Goal: Task Accomplishment & Management: Use online tool/utility

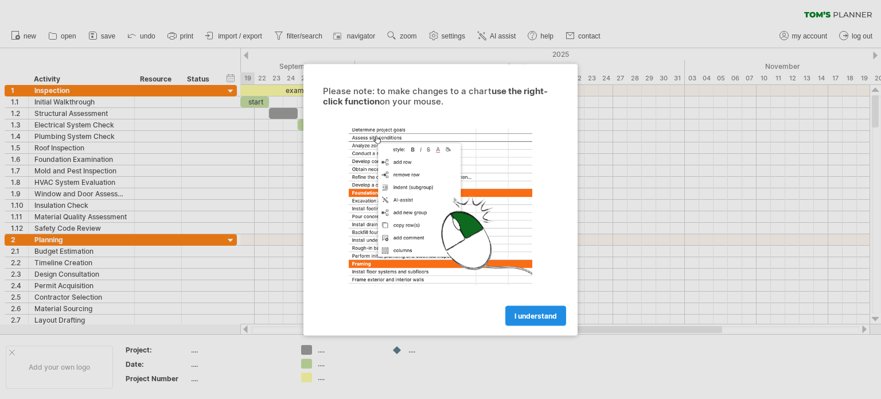
click at [546, 316] on span "I understand" at bounding box center [536, 315] width 42 height 9
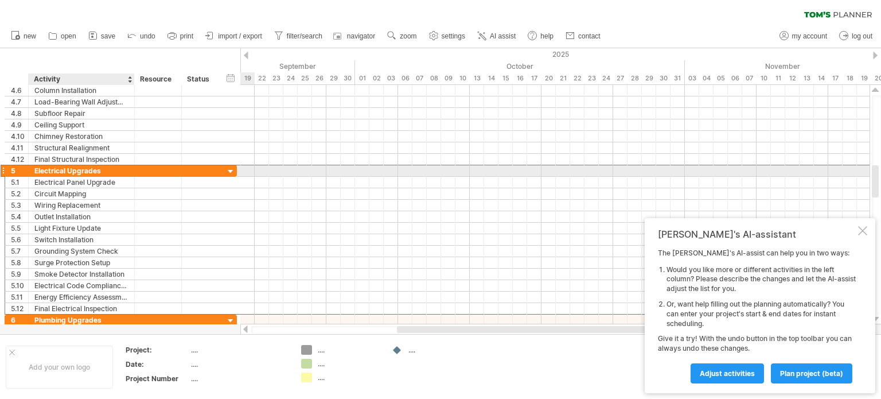
drag, startPoint x: 32, startPoint y: 169, endPoint x: 80, endPoint y: 171, distance: 48.2
click at [80, 171] on div "**********" at bounding box center [82, 170] width 106 height 11
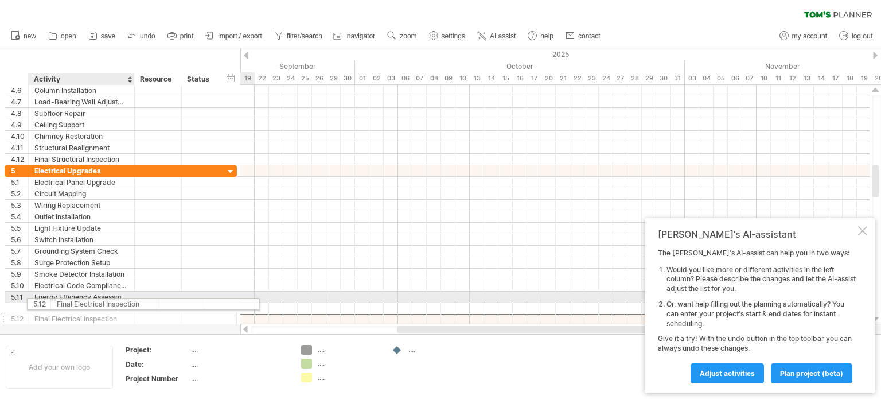
drag, startPoint x: 123, startPoint y: 306, endPoint x: 85, endPoint y: 302, distance: 38.1
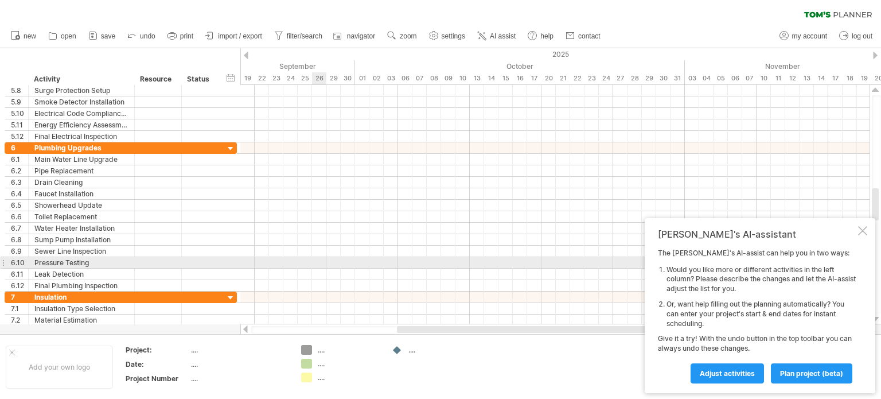
click at [318, 268] on div at bounding box center [554, 273] width 629 height 11
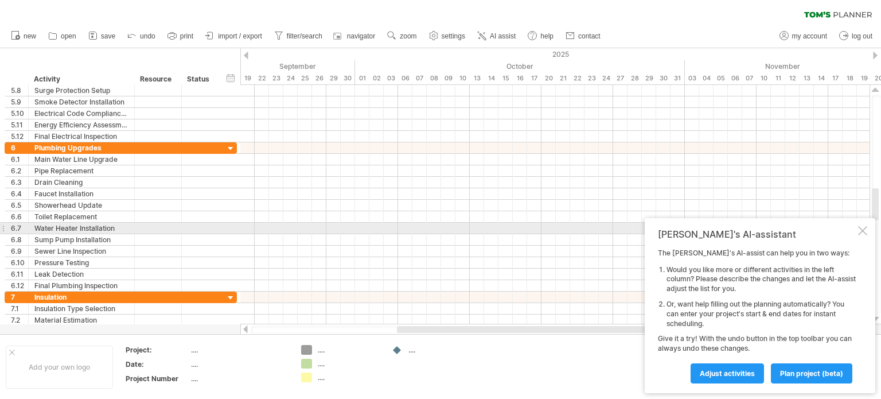
click at [866, 229] on div at bounding box center [862, 230] width 9 height 9
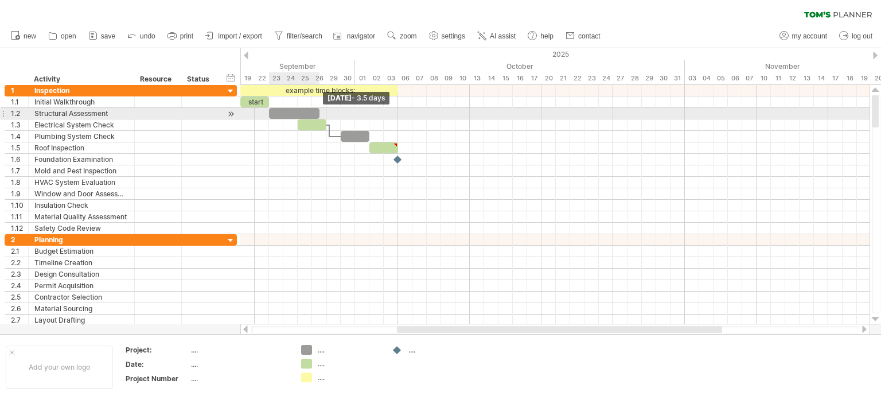
drag, startPoint x: 297, startPoint y: 114, endPoint x: 316, endPoint y: 119, distance: 19.5
click at [255, 119] on div "example time blocks: start" at bounding box center [255, 159] width 0 height 149
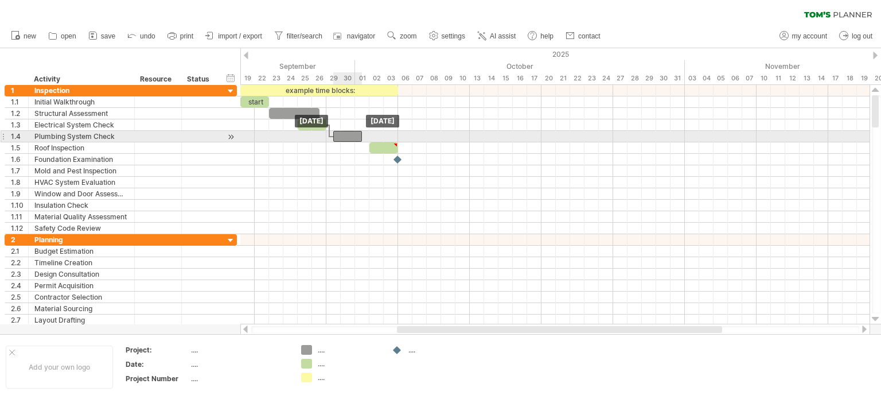
click at [355, 137] on div at bounding box center [347, 136] width 29 height 11
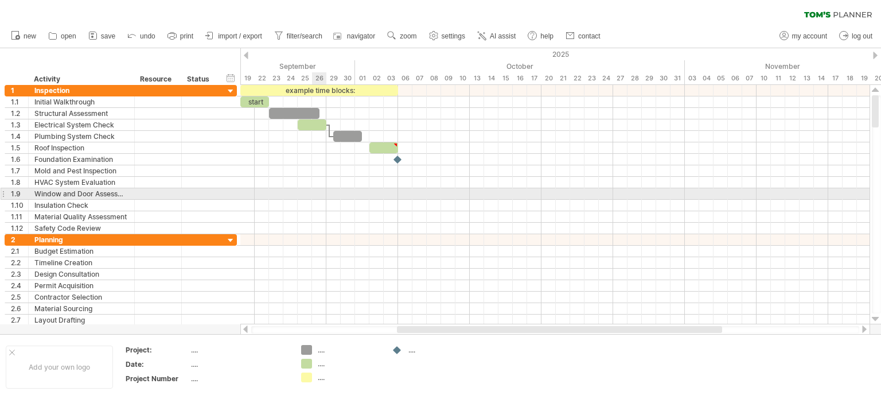
click at [321, 194] on div at bounding box center [554, 193] width 629 height 11
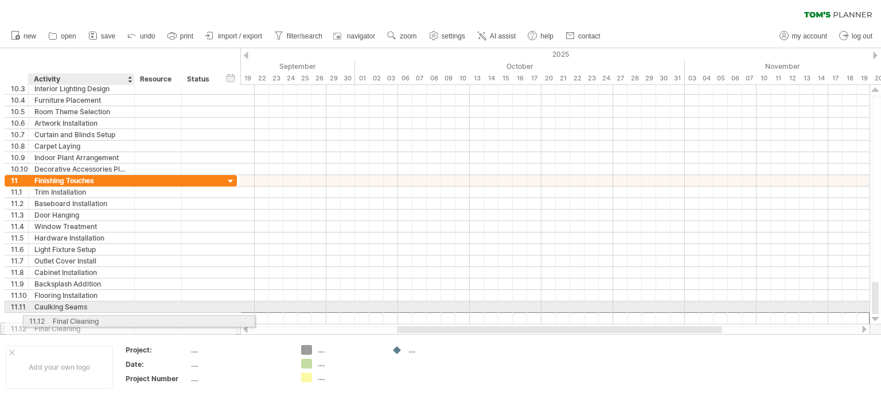
drag, startPoint x: 96, startPoint y: 318, endPoint x: 88, endPoint y: 319, distance: 8.7
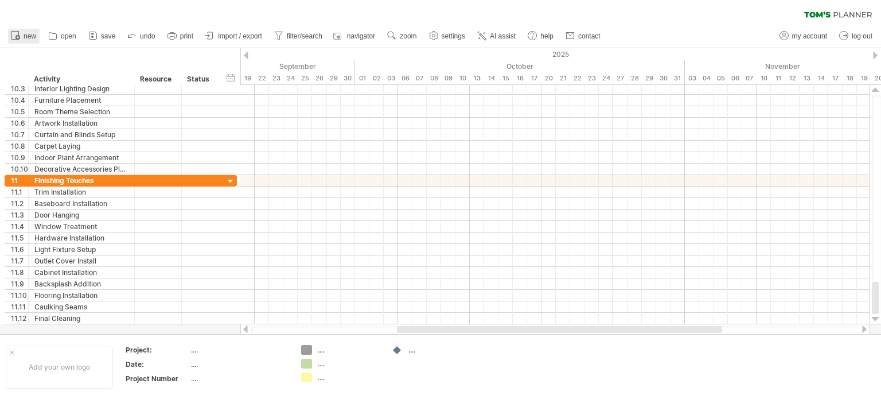
click at [30, 38] on span "new" at bounding box center [30, 36] width 13 height 8
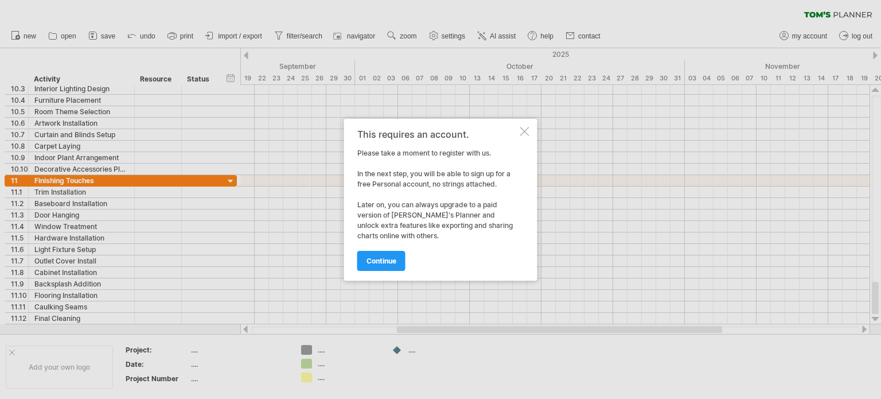
click at [524, 128] on div at bounding box center [524, 131] width 9 height 9
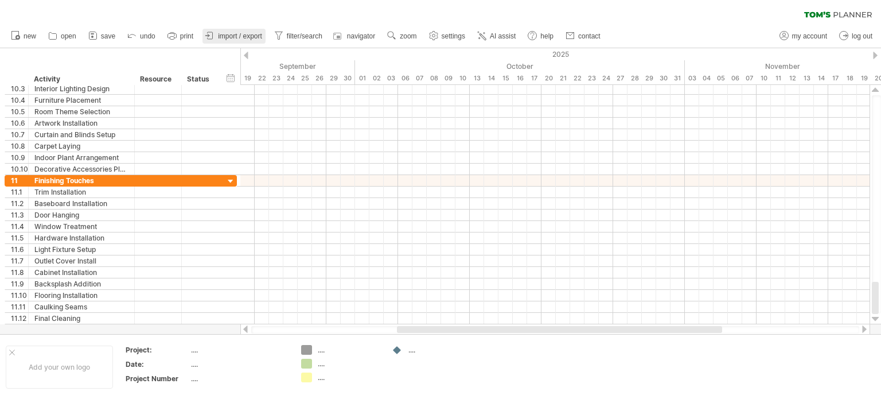
click at [231, 38] on span "import / export" at bounding box center [240, 36] width 44 height 8
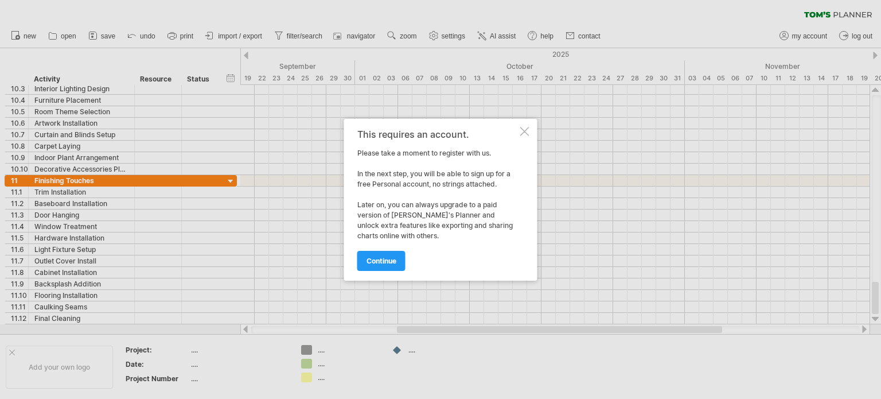
click at [523, 127] on div at bounding box center [524, 131] width 9 height 9
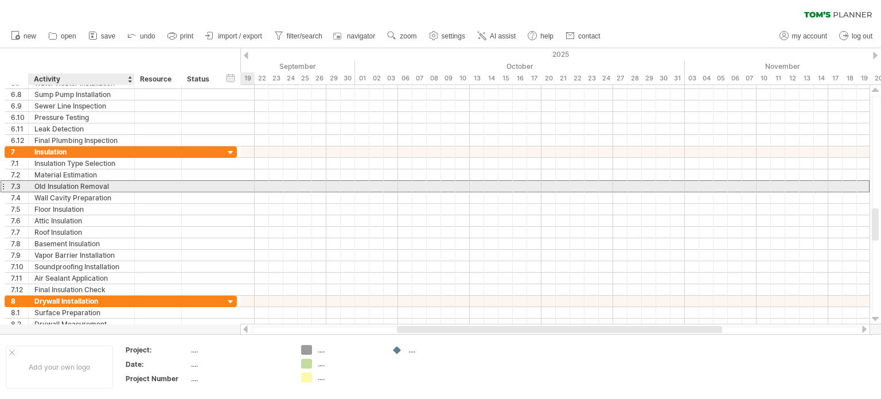
click at [103, 186] on div "Old Insulation Removal" at bounding box center [81, 186] width 94 height 11
